Goal: Check status: Check status

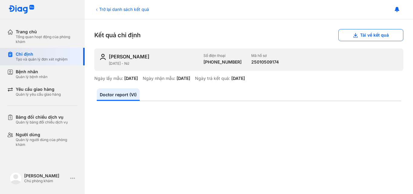
click at [37, 57] on div "Tạo và quản lý đơn xét nghiệm" at bounding box center [42, 59] width 52 height 5
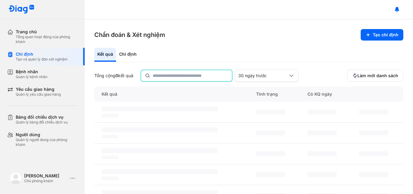
click at [174, 76] on input "text" at bounding box center [191, 75] width 76 height 11
type input "*"
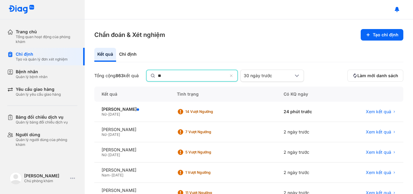
type input "*"
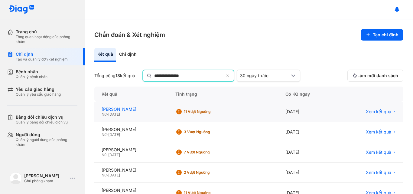
type input "**********"
click at [144, 108] on div "NGÔ HOÀNG MỸ LAN" at bounding box center [131, 109] width 59 height 5
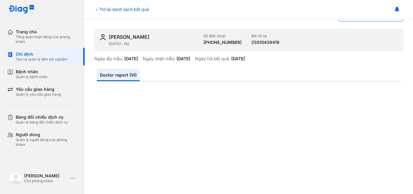
scroll to position [30, 0]
